Goal: Use online tool/utility: Utilize a website feature to perform a specific function

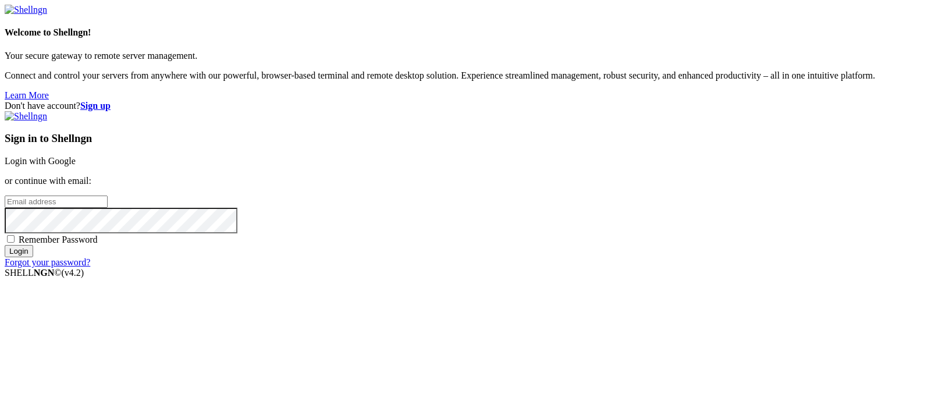
drag, startPoint x: 577, startPoint y: 126, endPoint x: 579, endPoint y: 135, distance: 9.5
click at [579, 135] on div "Sign in to Shellngn Login with Google or continue with email: Remember Password…" at bounding box center [466, 189] width 922 height 157
click at [76, 156] on link "Login with Google" at bounding box center [40, 161] width 71 height 10
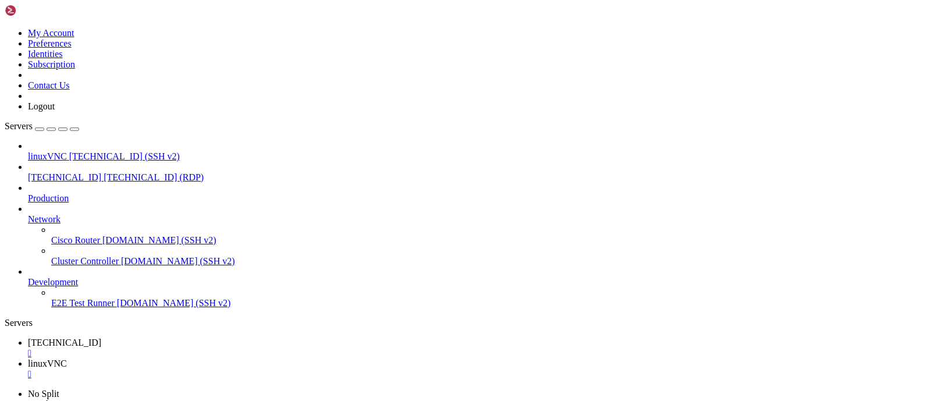
click at [296, 369] on div "" at bounding box center [477, 374] width 899 height 10
